Goal: Task Accomplishment & Management: Complete application form

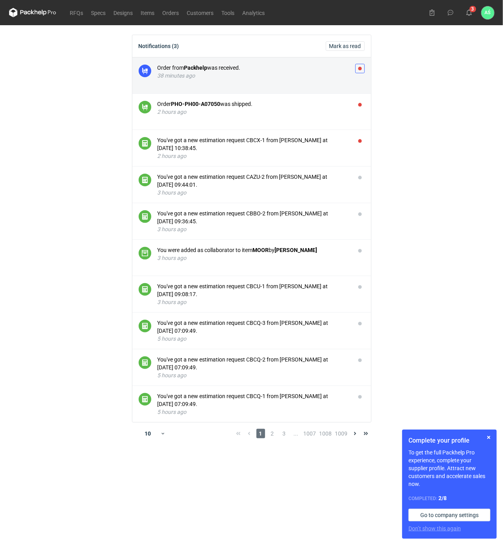
click at [359, 68] on button "button" at bounding box center [359, 68] width 9 height 9
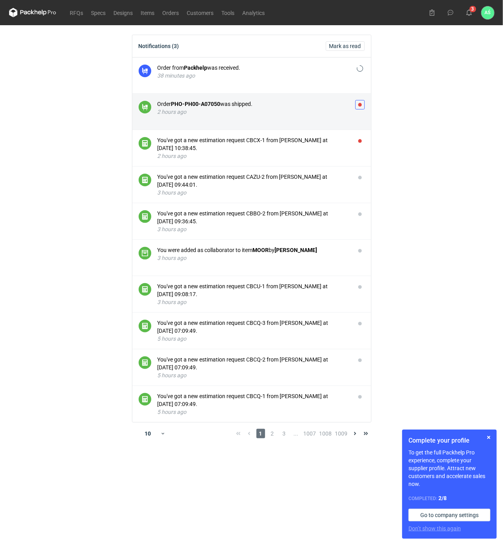
click at [358, 104] on button "button" at bounding box center [359, 104] width 9 height 9
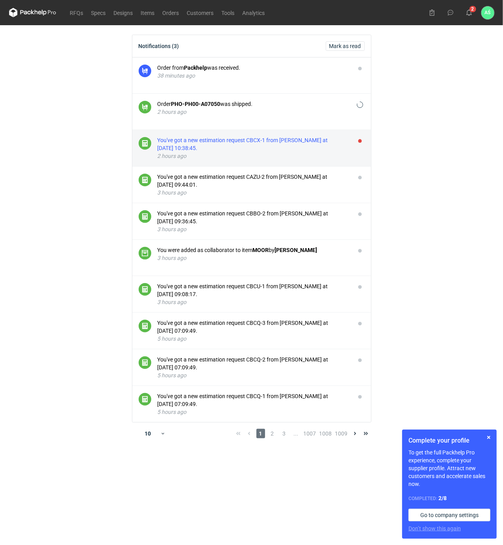
click at [326, 147] on div "You've got a new estimation request CBCX-1 from [PERSON_NAME] at [DATE] 10:38:4…" at bounding box center [252, 144] width 191 height 16
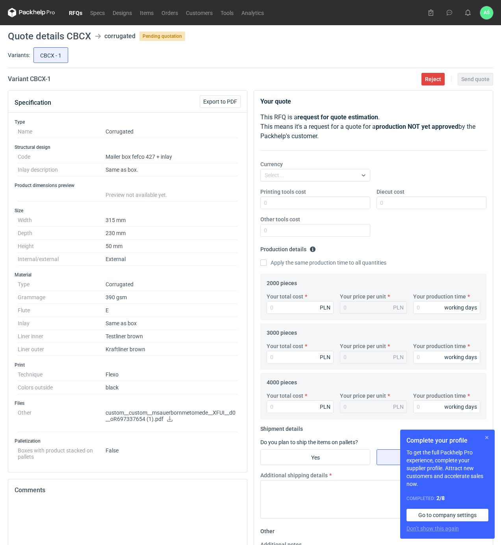
click at [489, 438] on button "button" at bounding box center [486, 437] width 9 height 9
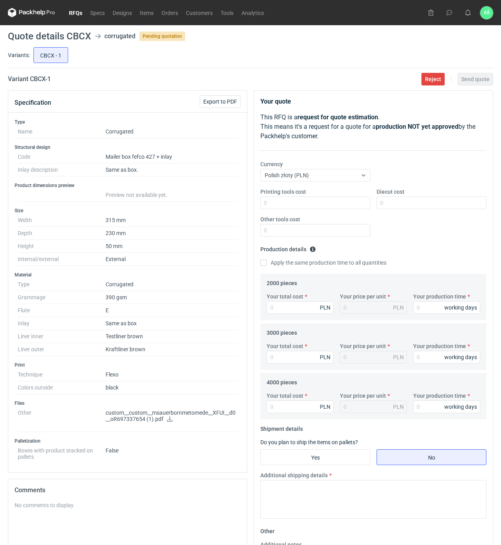
click at [168, 422] on icon at bounding box center [170, 419] width 6 height 6
click at [207, 199] on dd "Preview not available yet." at bounding box center [171, 195] width 132 height 13
click at [358, 208] on input "Printing tools cost" at bounding box center [315, 202] width 110 height 13
type input "1000"
type input "2600"
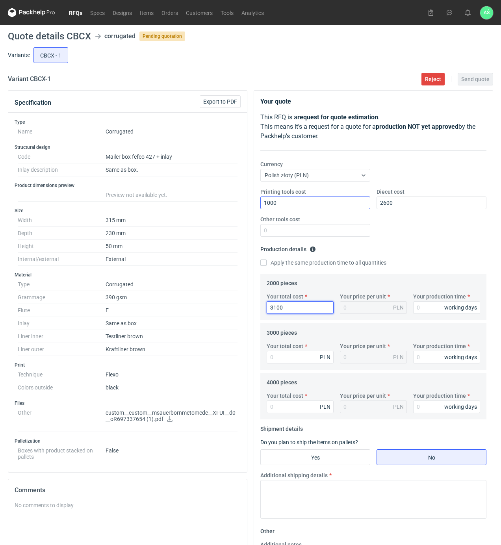
type input "3100"
type input "1.55"
type input "15"
type input "43"
type input "0.01"
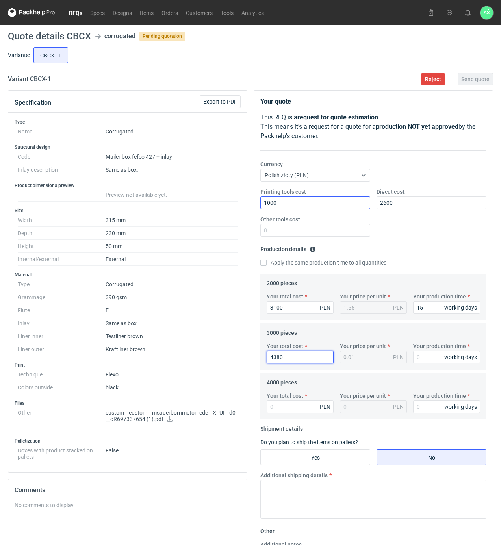
type input "4380"
type input "1.46"
type input "15"
click at [292, 409] on input "Your total cost" at bounding box center [300, 406] width 67 height 13
type input "5680"
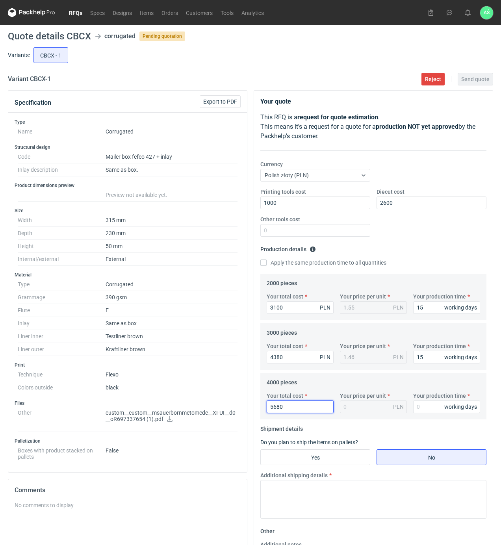
type input "1.42"
type input "5680"
type input "15"
click at [311, 451] on input "Yes" at bounding box center [315, 457] width 109 height 15
radio input "true"
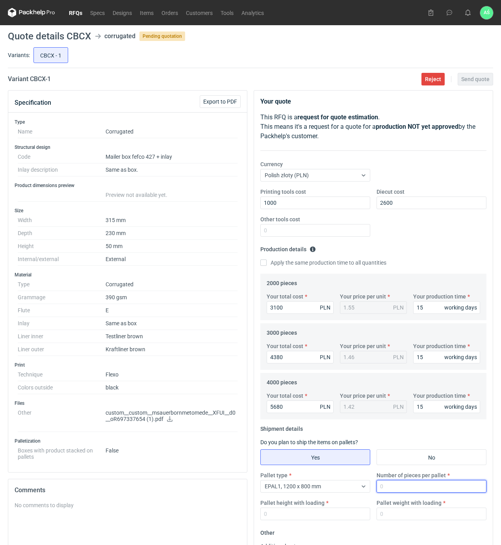
click at [409, 489] on input "Number of pieces per pallet" at bounding box center [431, 486] width 110 height 13
type input "2000"
type input "1850"
type input "300"
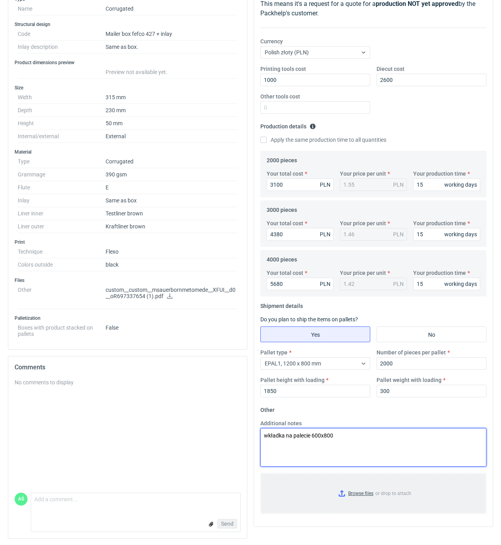
type textarea "wkładka na palecie 600x800"
click at [368, 485] on input "Browse files or drop to attach" at bounding box center [373, 493] width 224 height 39
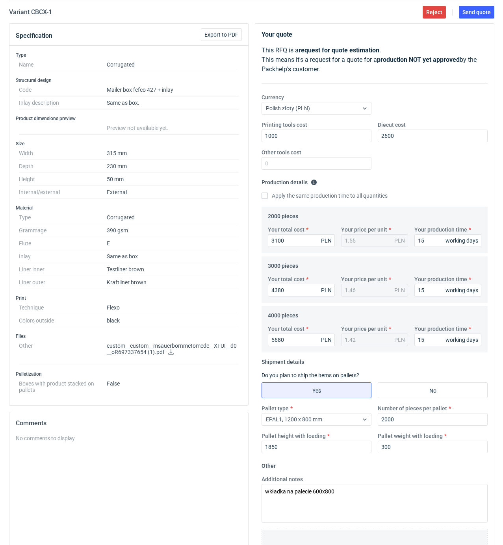
scroll to position [0, 0]
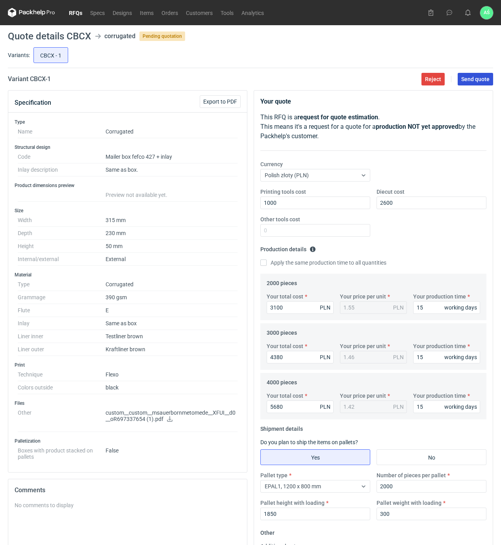
click at [464, 85] on button "Send quote" at bounding box center [474, 79] width 35 height 13
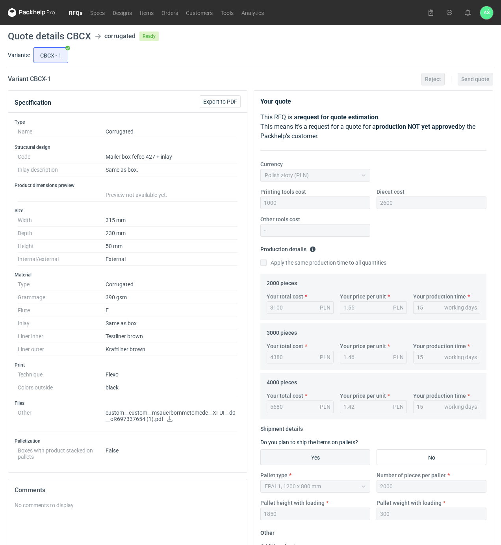
click at [158, 60] on div "CBCX - 1" at bounding box center [262, 55] width 461 height 19
click at [68, 17] on link "RFQs" at bounding box center [75, 12] width 21 height 9
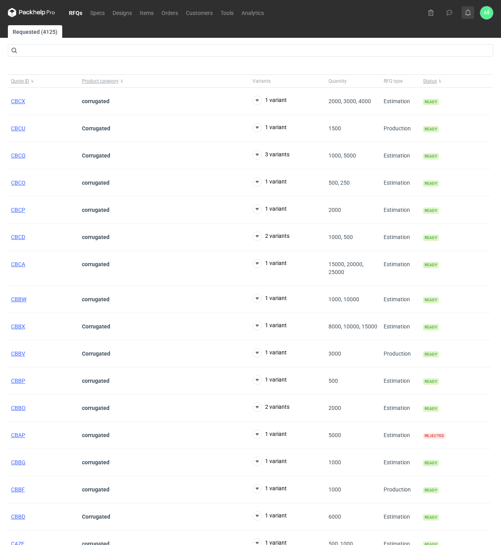
click at [466, 13] on use at bounding box center [468, 12] width 6 height 6
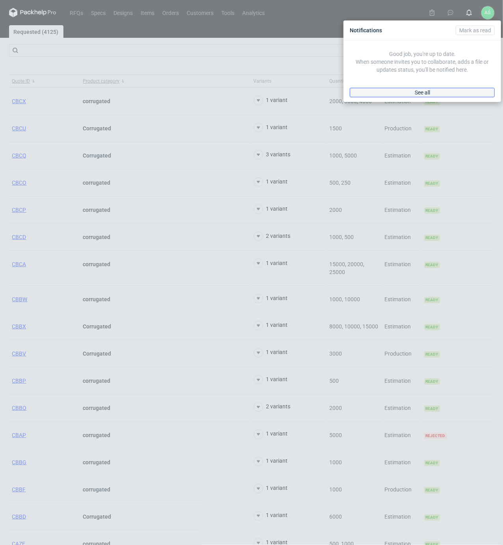
click at [450, 88] on link "See all" at bounding box center [422, 92] width 145 height 9
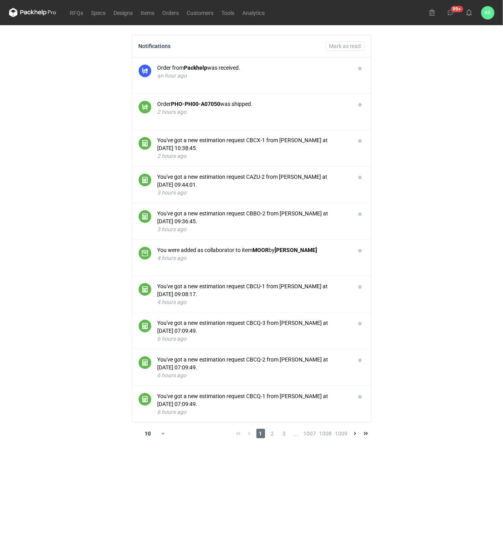
click at [400, 200] on main "Notifications Mark as read Order from Packhelp was received. an hour ago Order …" at bounding box center [251, 285] width 491 height 520
